Goal: Task Accomplishment & Management: Manage account settings

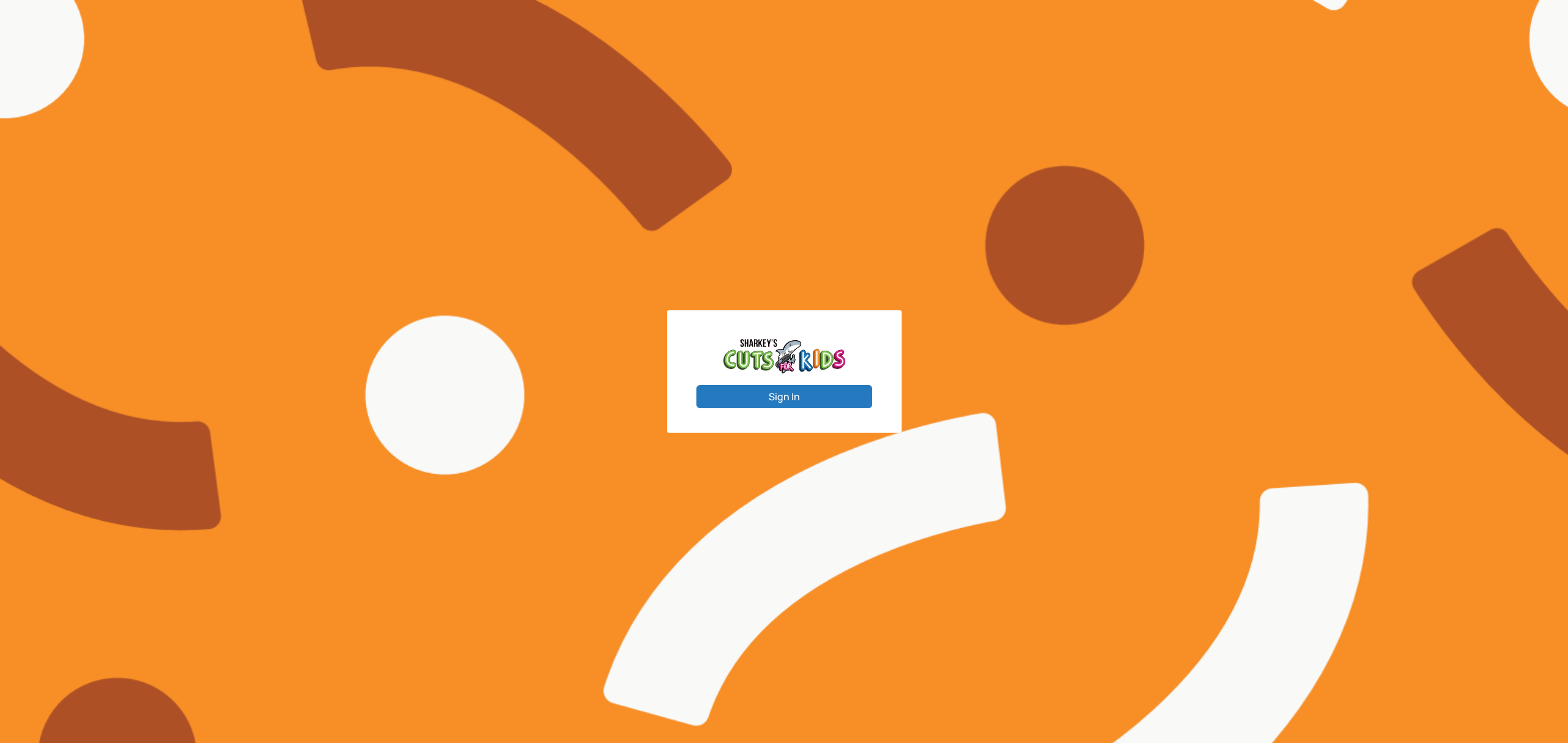
click at [794, 395] on button "Sign In" at bounding box center [784, 396] width 176 height 23
